Goal: Navigation & Orientation: Find specific page/section

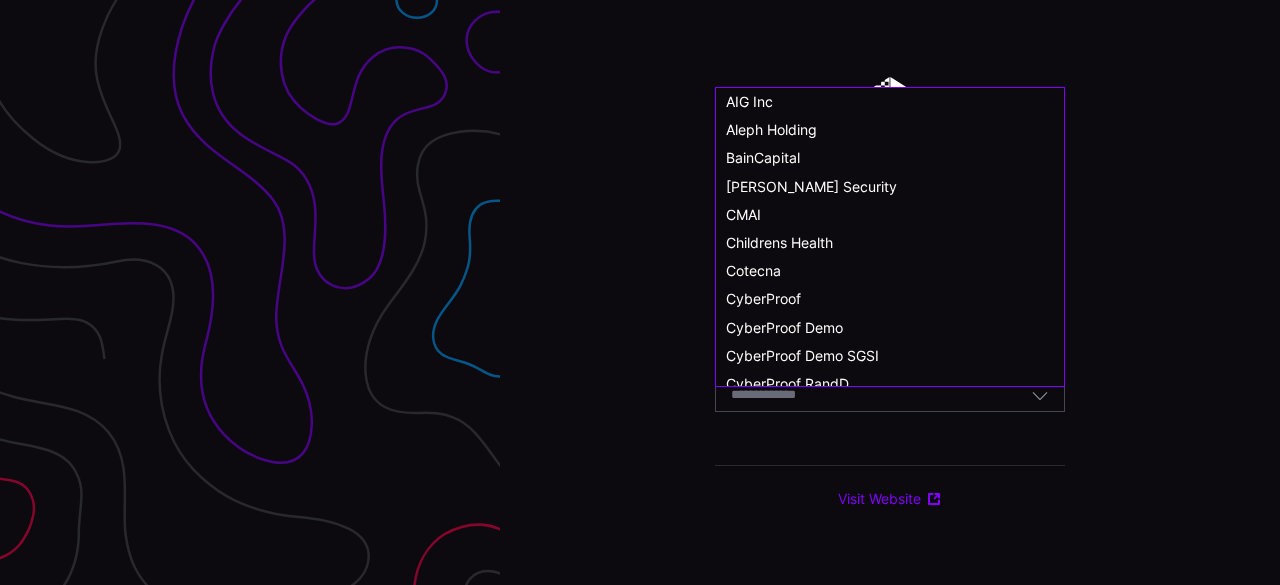
scroll to position [1101, 0]
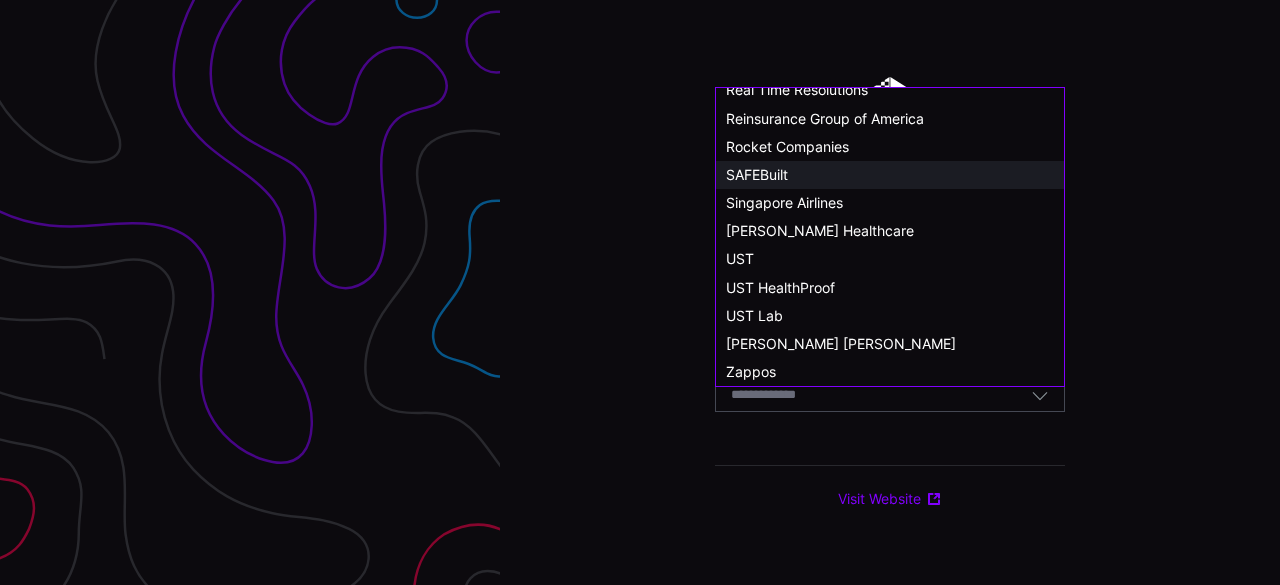
click at [845, 162] on div "SAFEBuilt" at bounding box center [890, 175] width 348 height 28
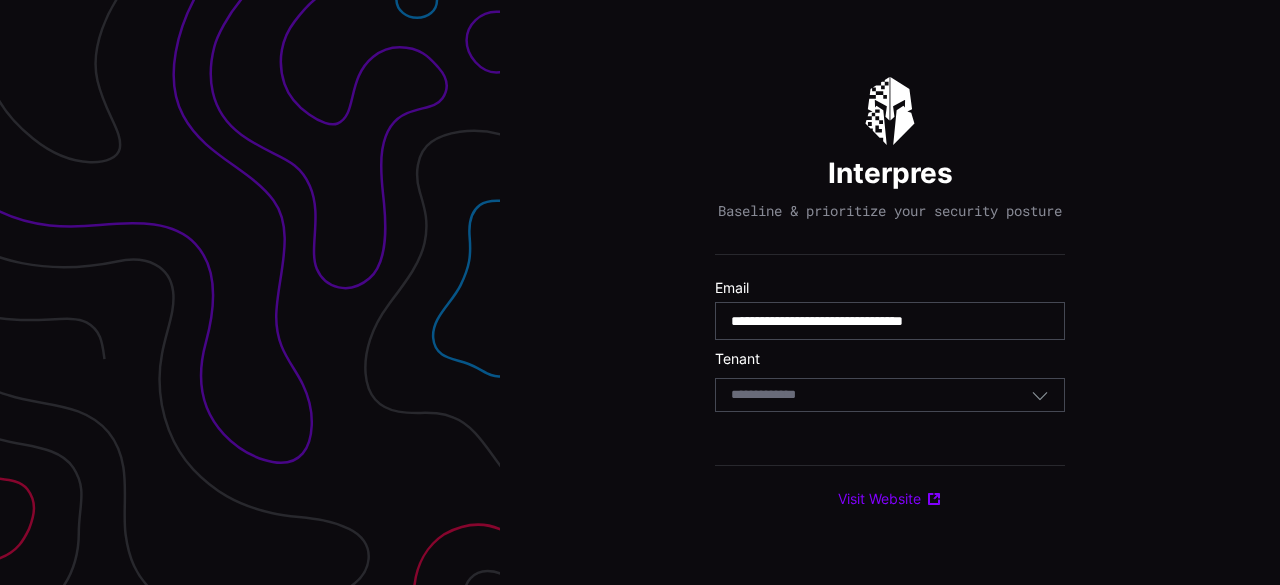
click at [852, 404] on div "Select Tenant" at bounding box center [881, 395] width 300 height 18
